Goal: Information Seeking & Learning: Understand process/instructions

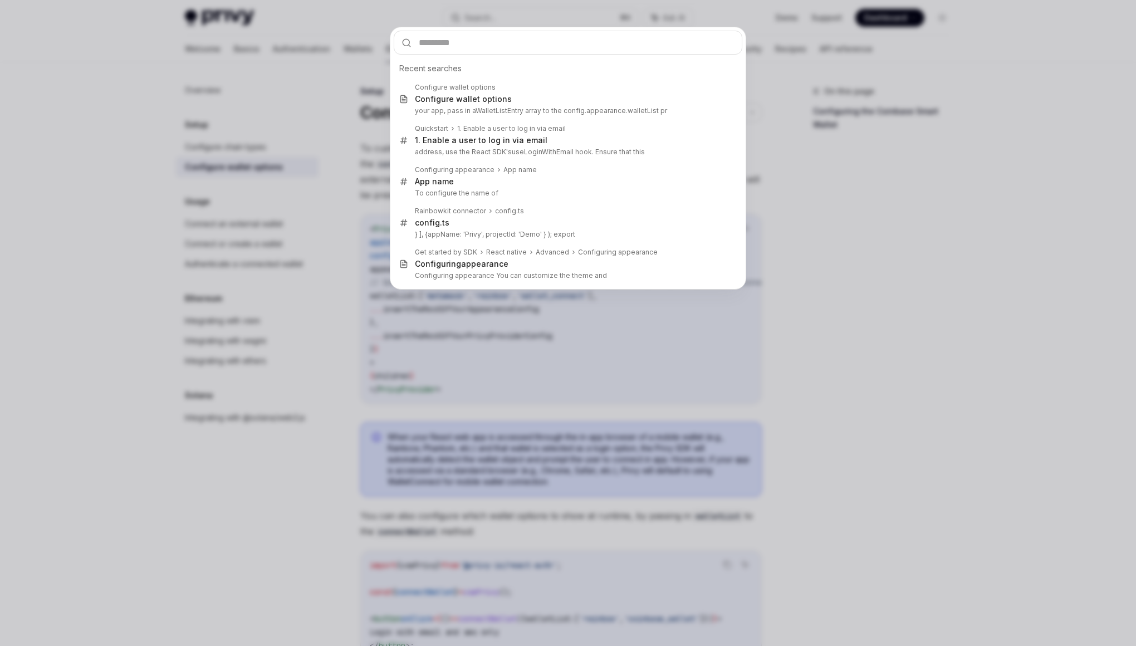
scroll to position [508, 0]
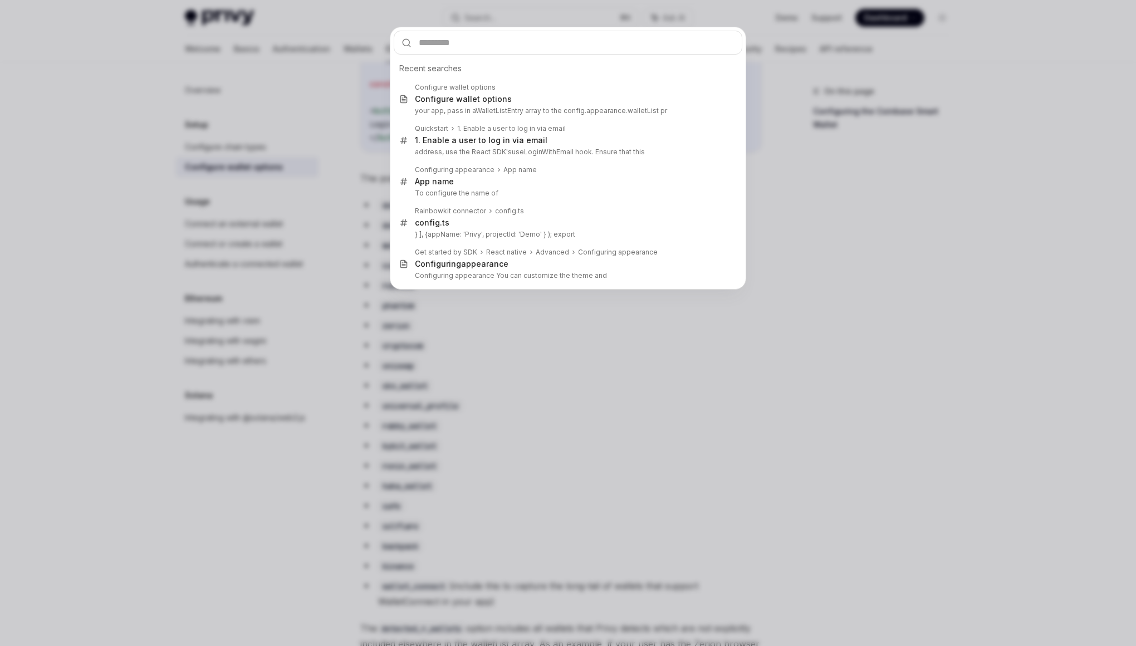
type input "**********"
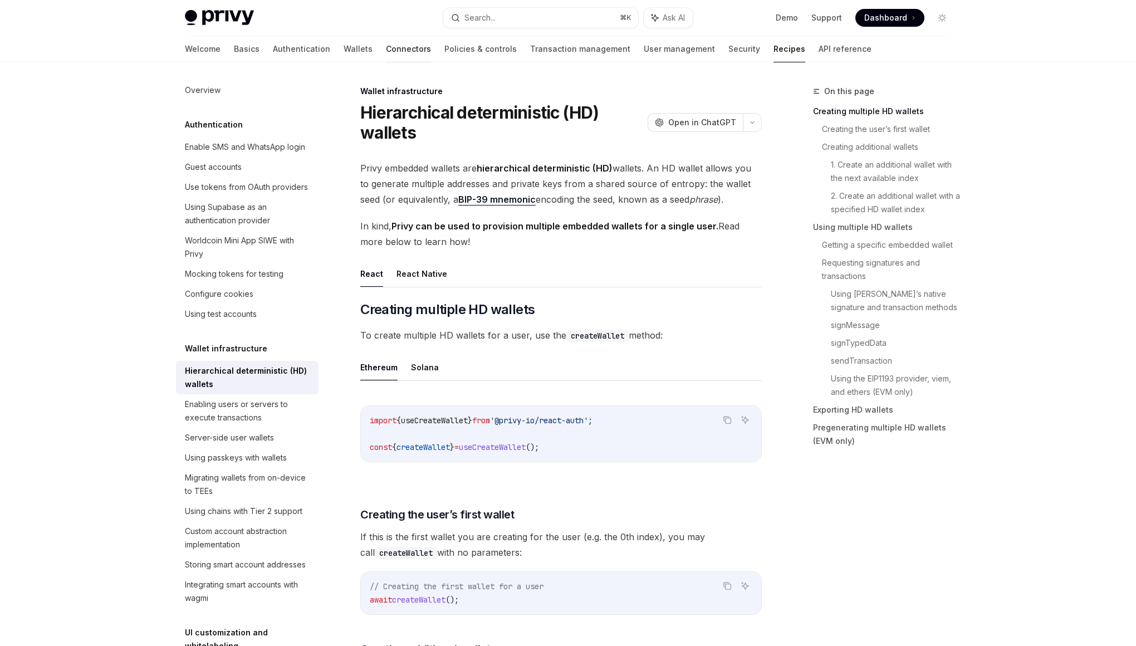
click at [386, 49] on link "Connectors" at bounding box center [408, 49] width 45 height 27
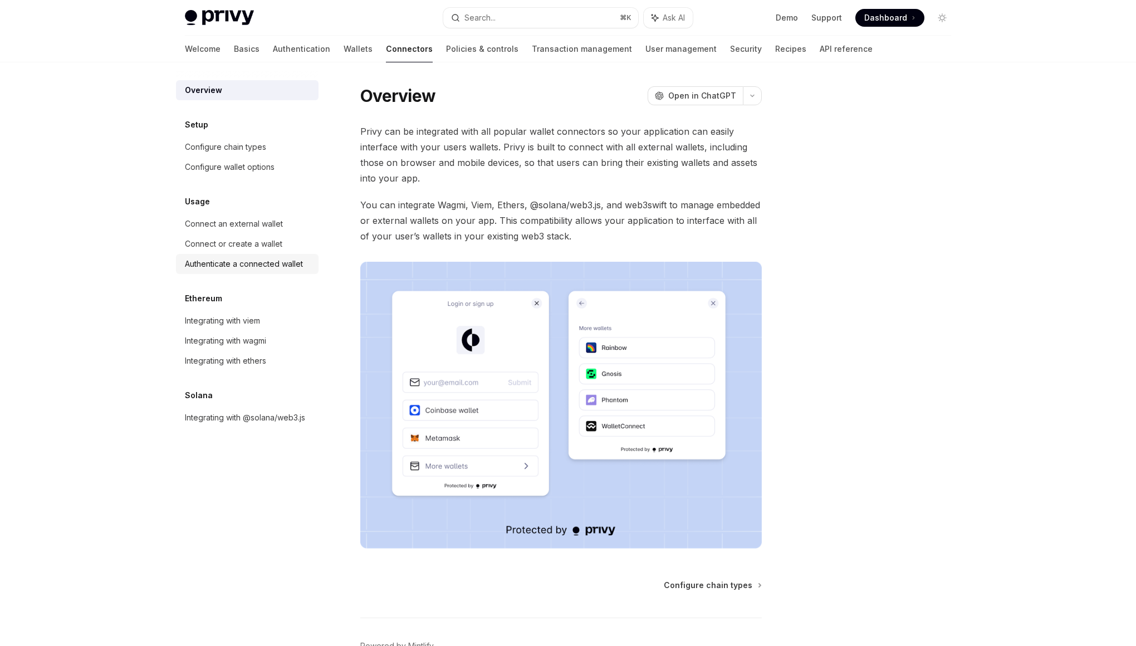
click at [228, 271] on link "Authenticate a connected wallet" at bounding box center [247, 264] width 143 height 20
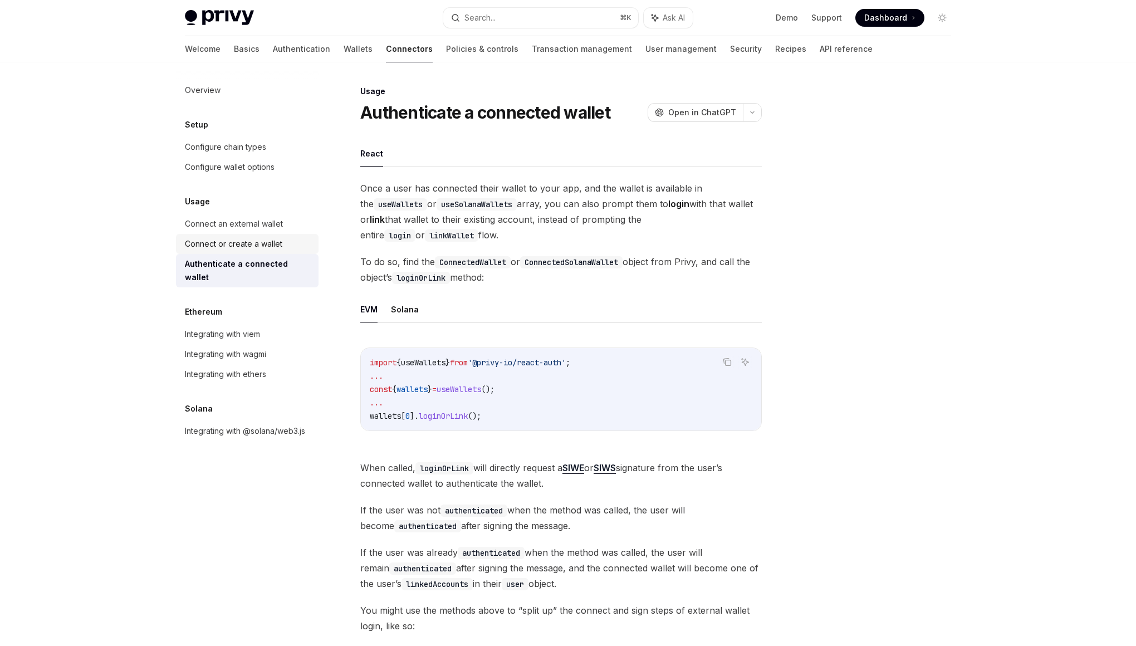
click at [219, 246] on div "Connect or create a wallet" at bounding box center [233, 243] width 97 height 13
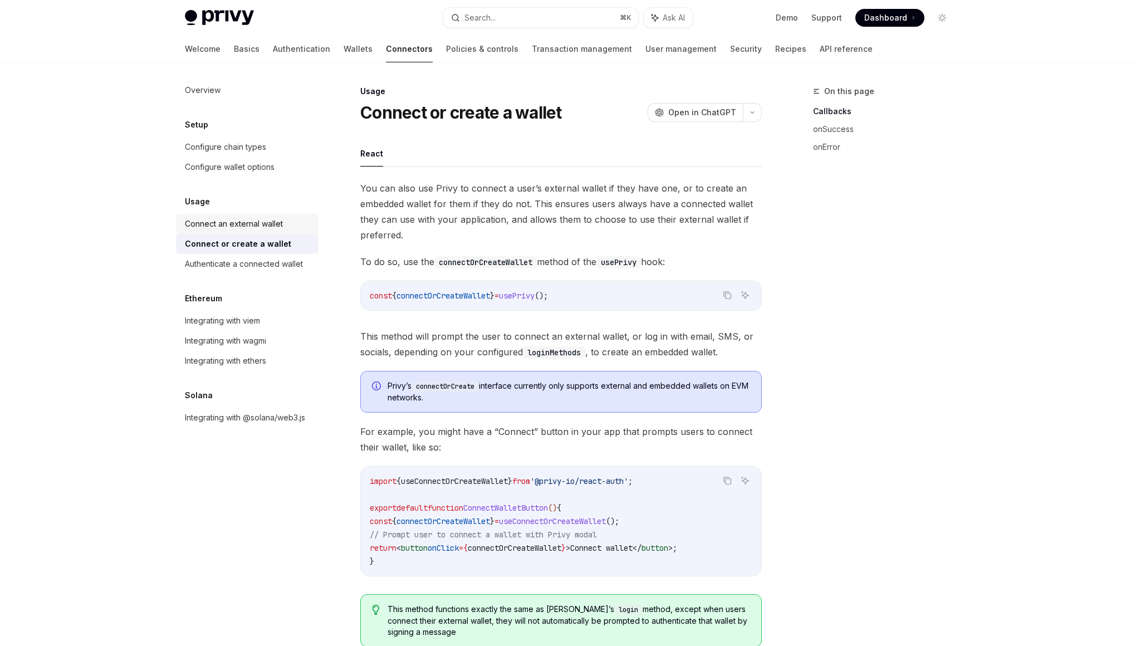
click at [219, 230] on div "Connect an external wallet" at bounding box center [234, 223] width 98 height 13
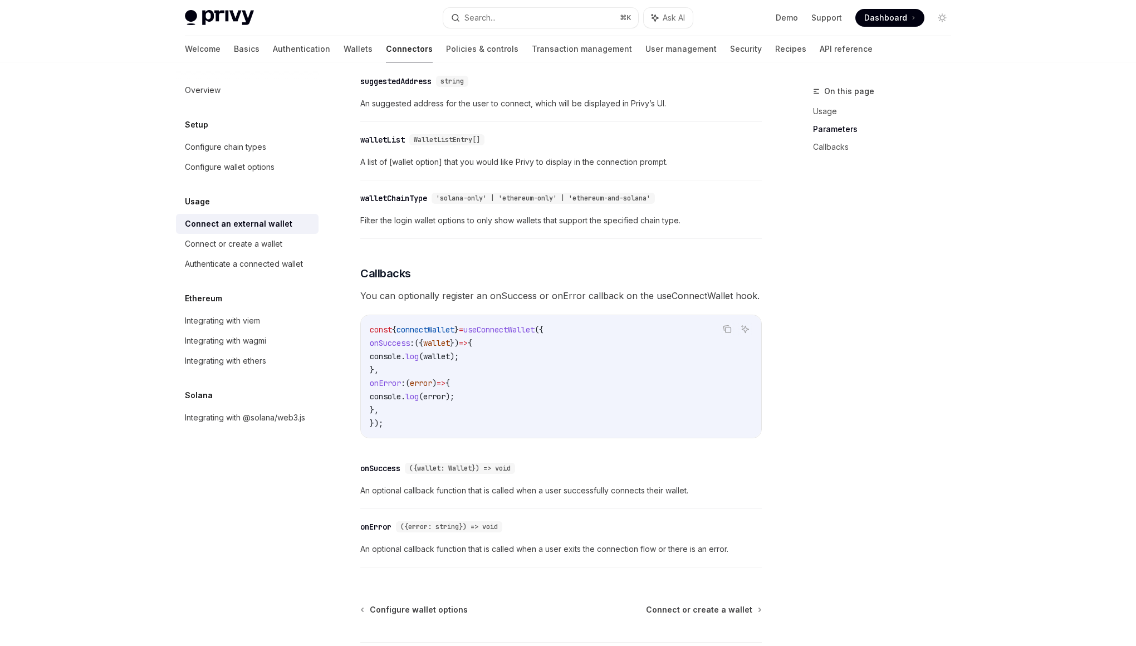
scroll to position [577, 0]
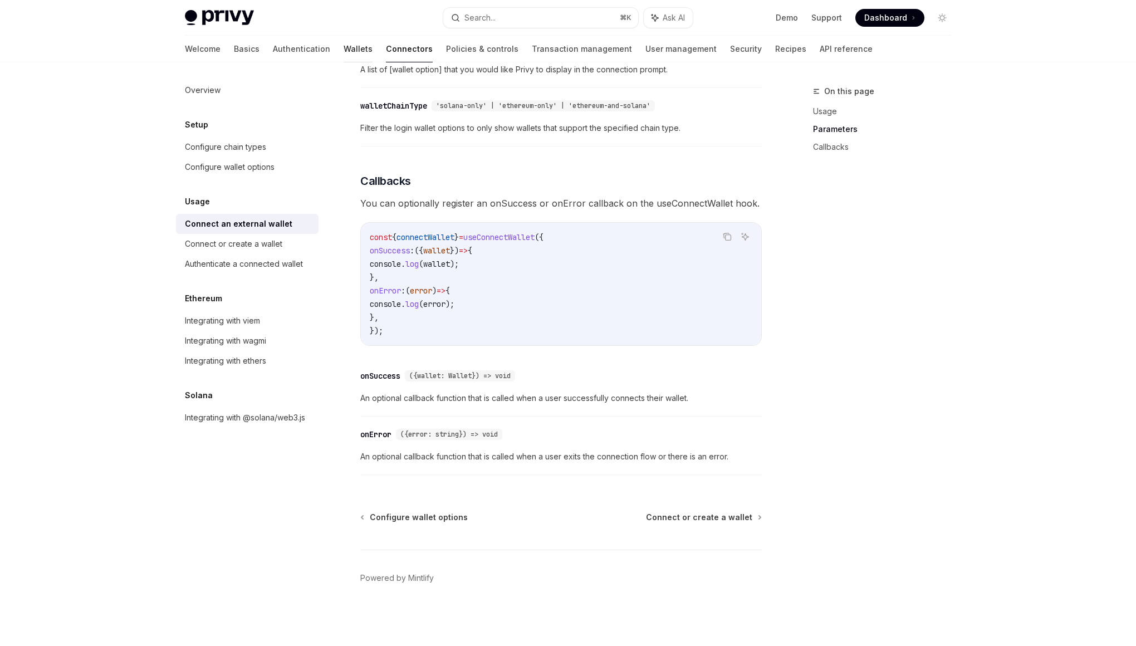
click at [344, 58] on link "Wallets" at bounding box center [358, 49] width 29 height 27
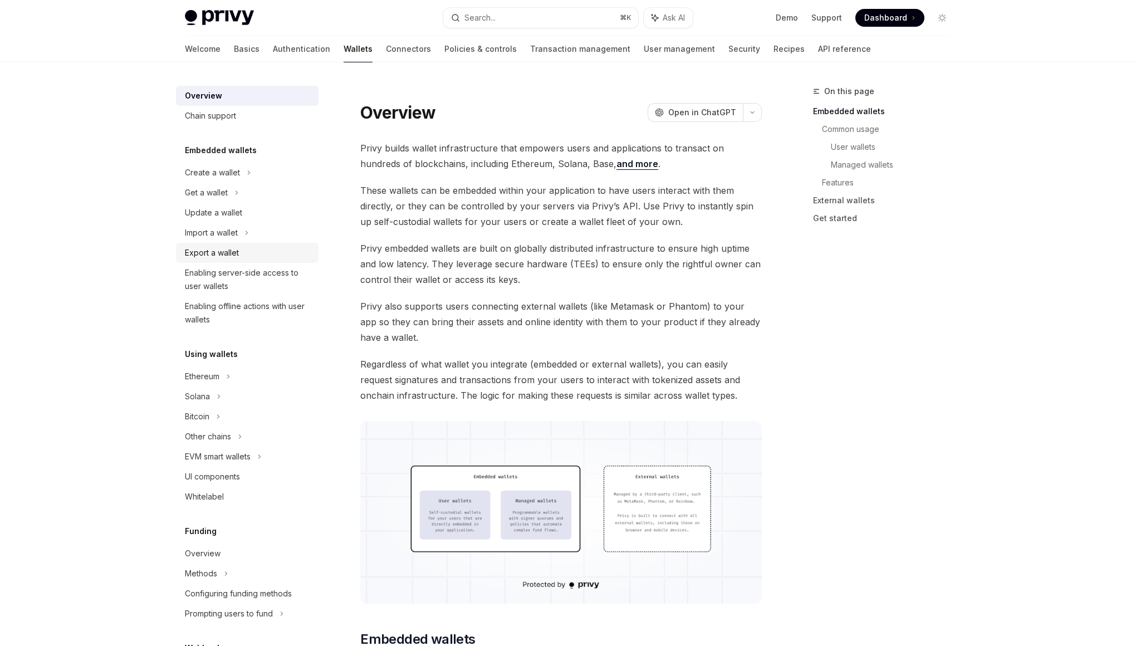
click at [234, 248] on div "Export a wallet" at bounding box center [212, 252] width 54 height 13
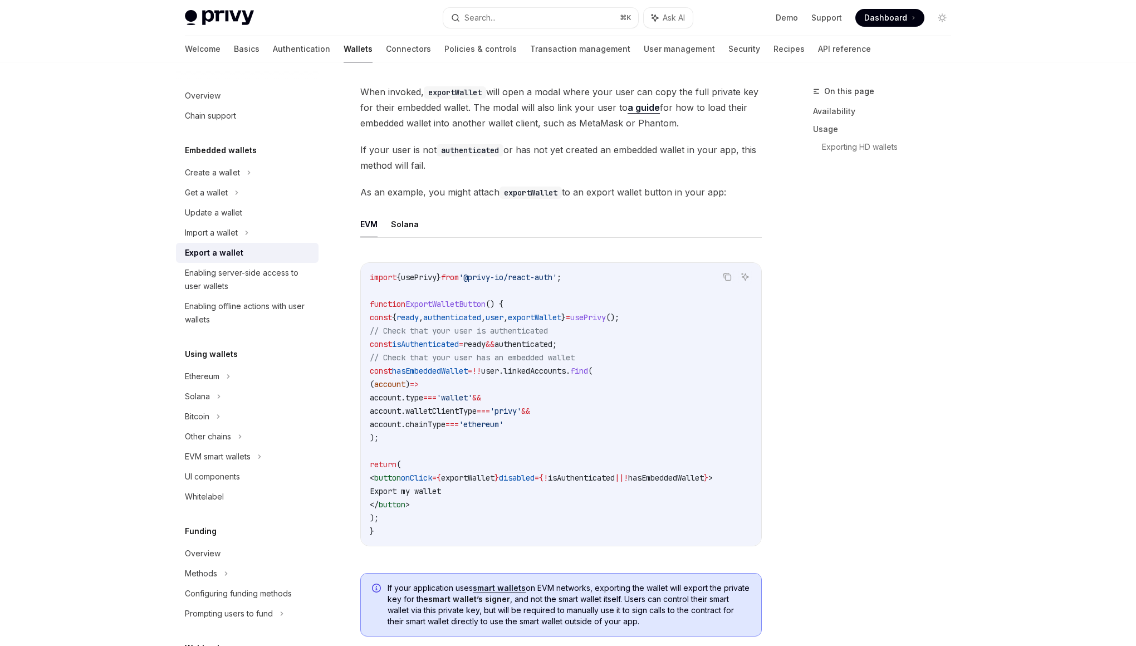
scroll to position [497, 0]
click at [529, 18] on button "Search... ⌘ K" at bounding box center [540, 18] width 195 height 20
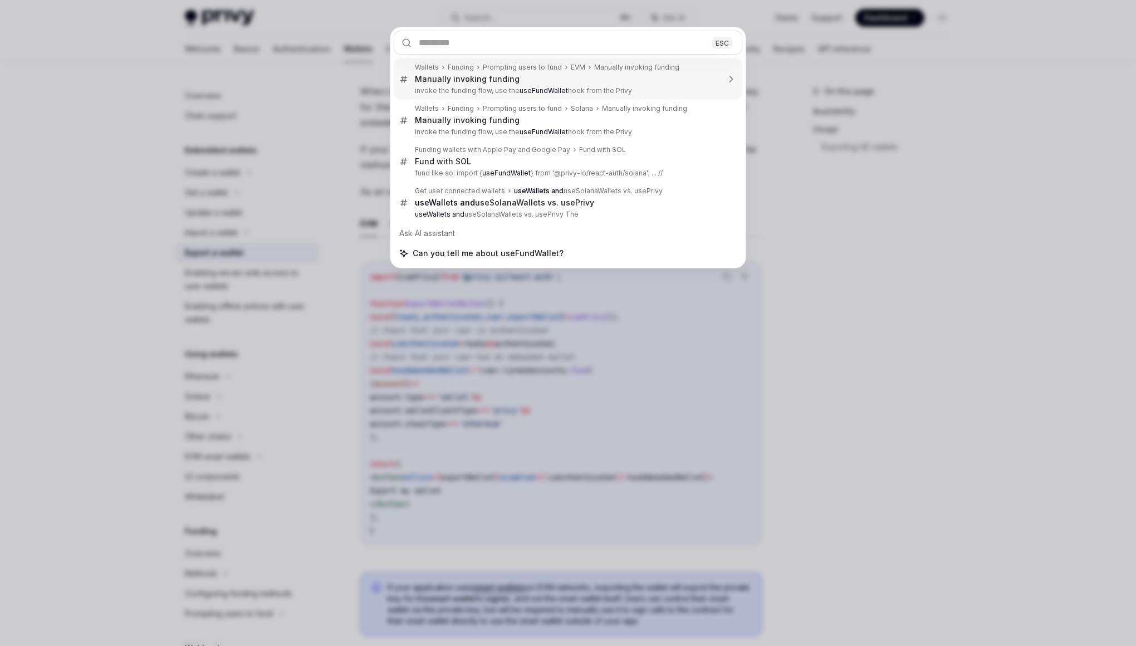
type textarea "*"
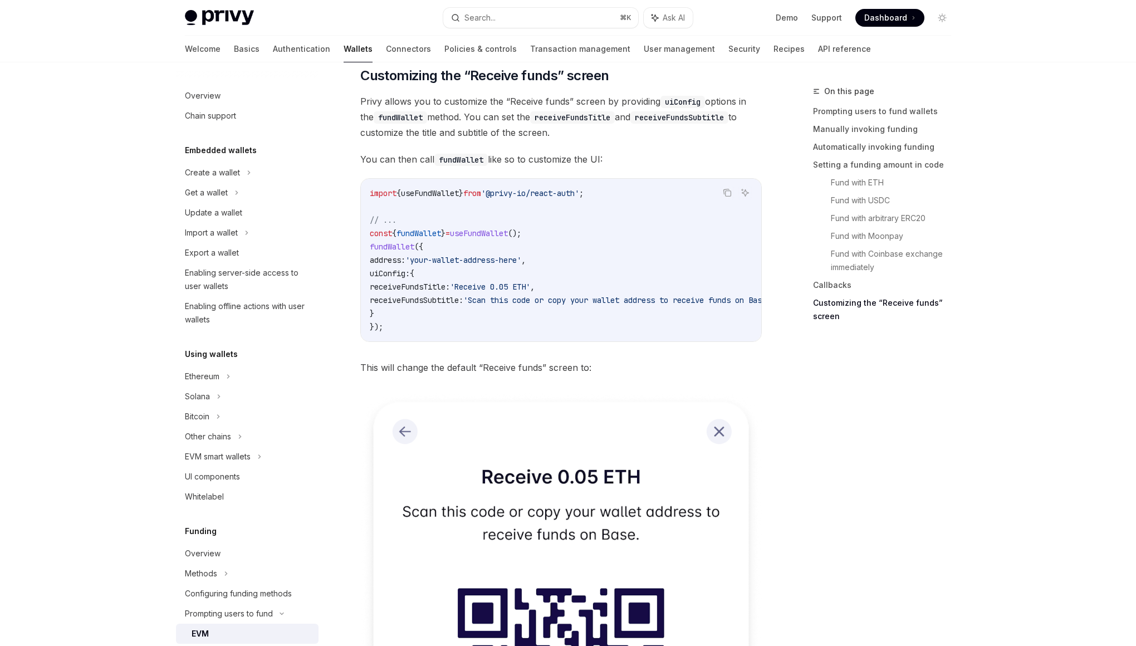
scroll to position [2912, 0]
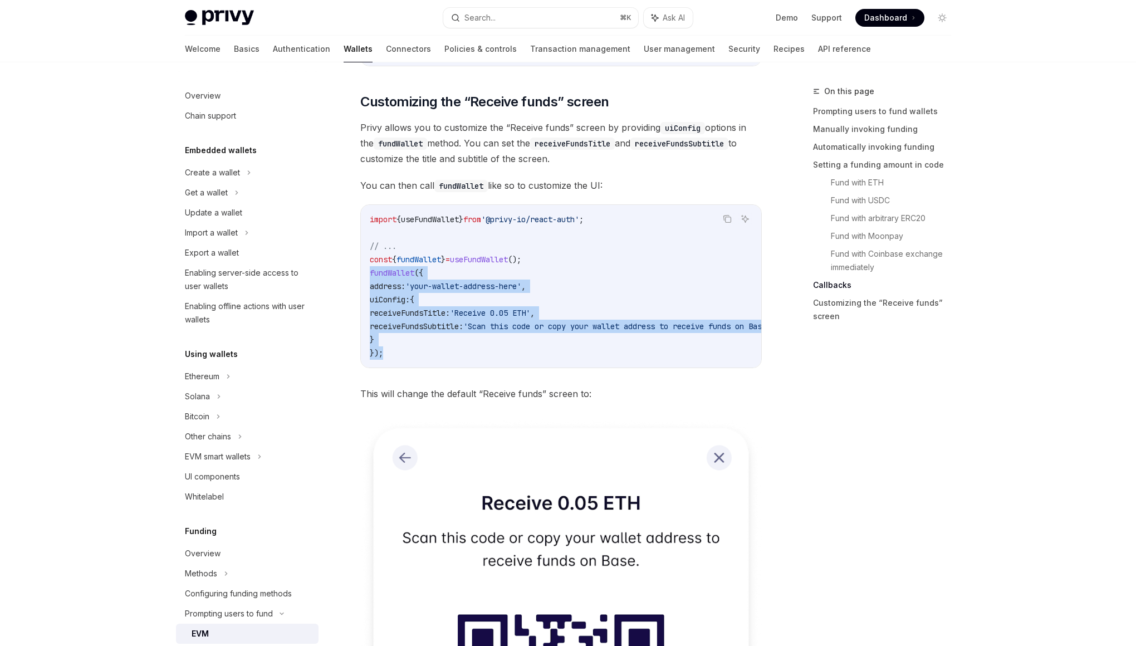
drag, startPoint x: 385, startPoint y: 356, endPoint x: 361, endPoint y: 278, distance: 82.1
click at [361, 278] on div "import { useFundWallet } from '@privy-io/react-auth' ; // ... const { fundWalle…" at bounding box center [561, 286] width 400 height 163
copy code "fundWallet ({ address: 'your-wallet-address-here' , uiConfig: { receiveFundsTit…"
click at [865, 219] on link "Fund with arbitrary ERC20" at bounding box center [895, 218] width 129 height 18
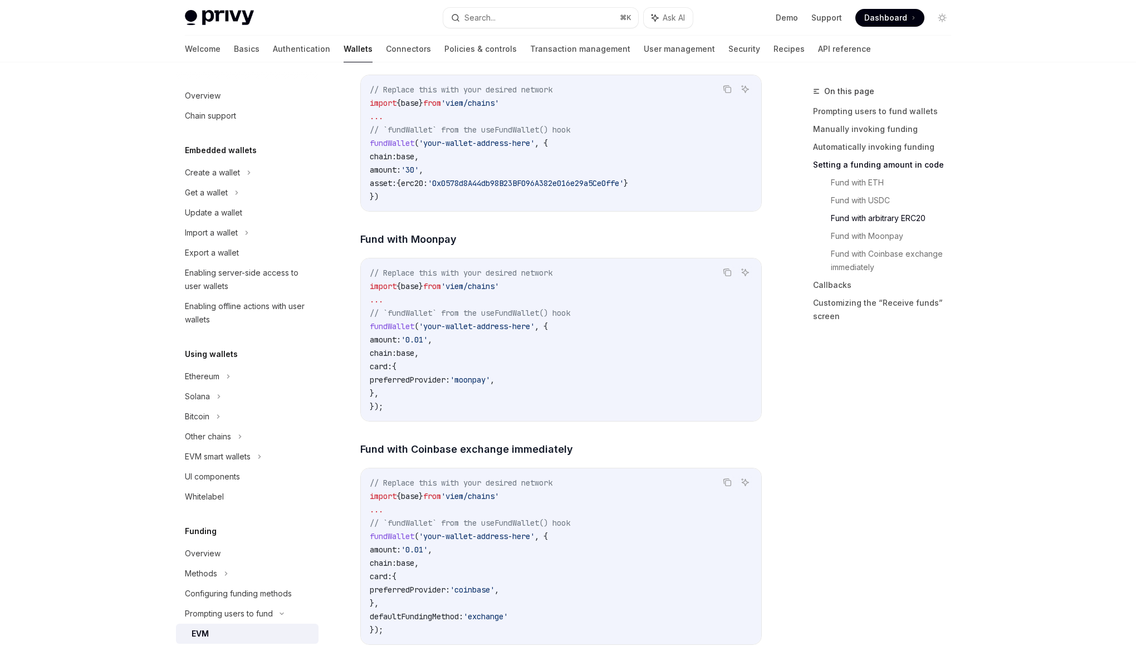
scroll to position [1895, 0]
click at [484, 295] on code "// Replace this with your desired network import { base } from 'viem/chains' ..…" at bounding box center [561, 338] width 382 height 147
click at [466, 290] on span "'viem/chains'" at bounding box center [470, 285] width 58 height 10
